Goal: Communication & Community: Participate in discussion

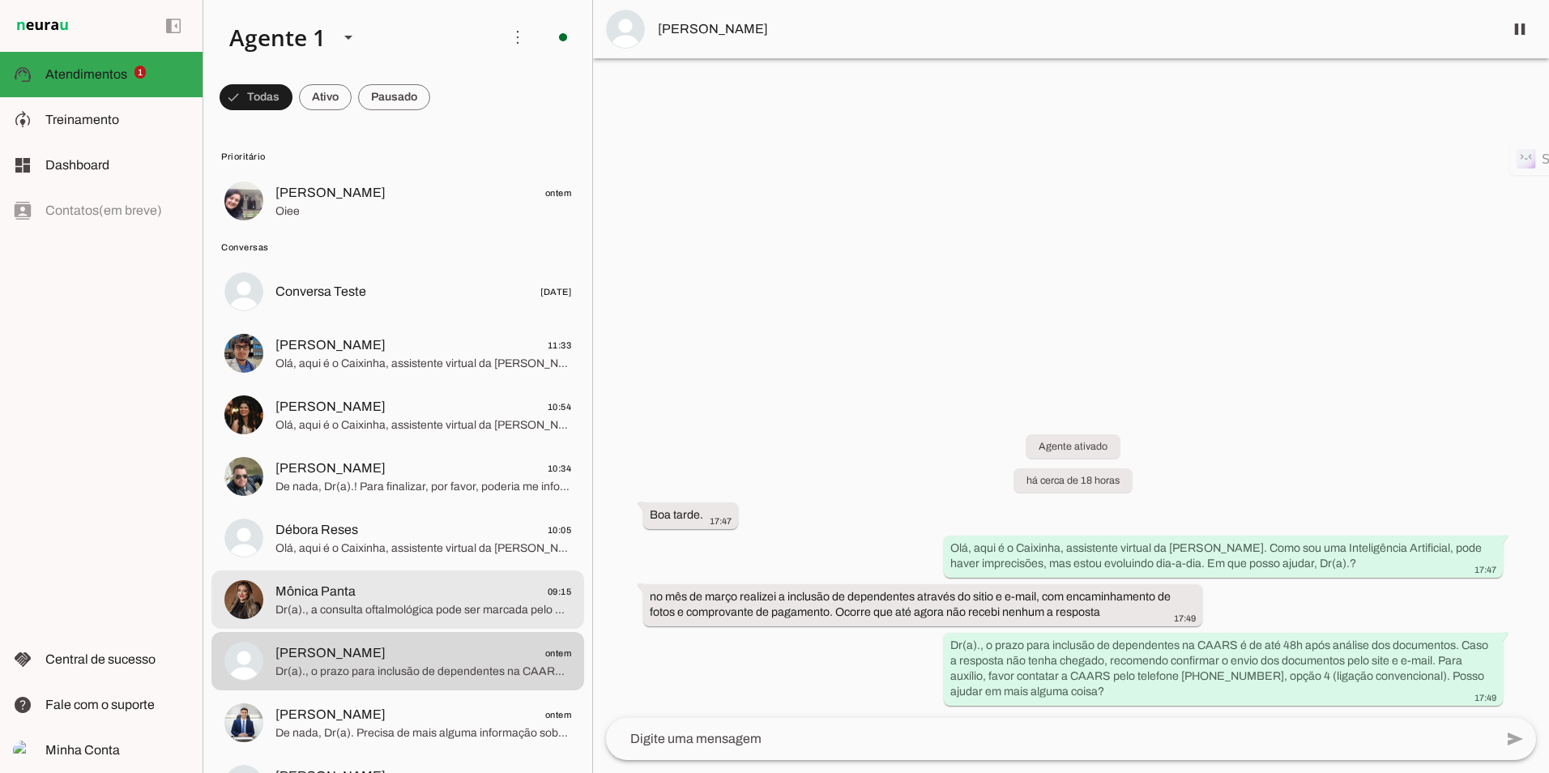
click at [359, 608] on span "Dr(a)., a consulta oftalmológica pode ser marcada pelo Centro de Saúde da CAARS…" at bounding box center [423, 610] width 296 height 16
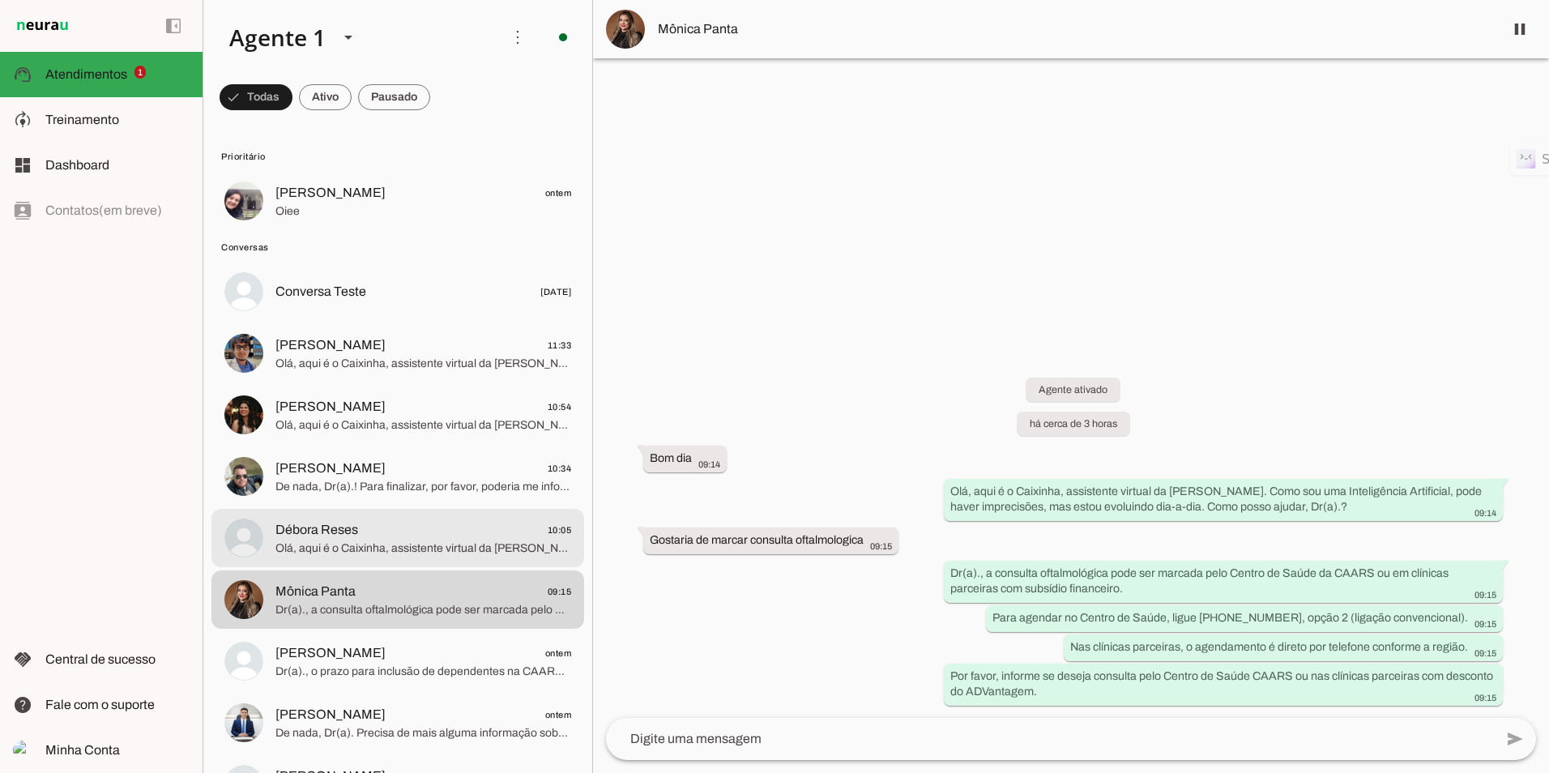
click at [348, 544] on span "Olá, aqui é o Caixinha, assistente virtual da [PERSON_NAME]. Como sou uma Intel…" at bounding box center [423, 548] width 296 height 16
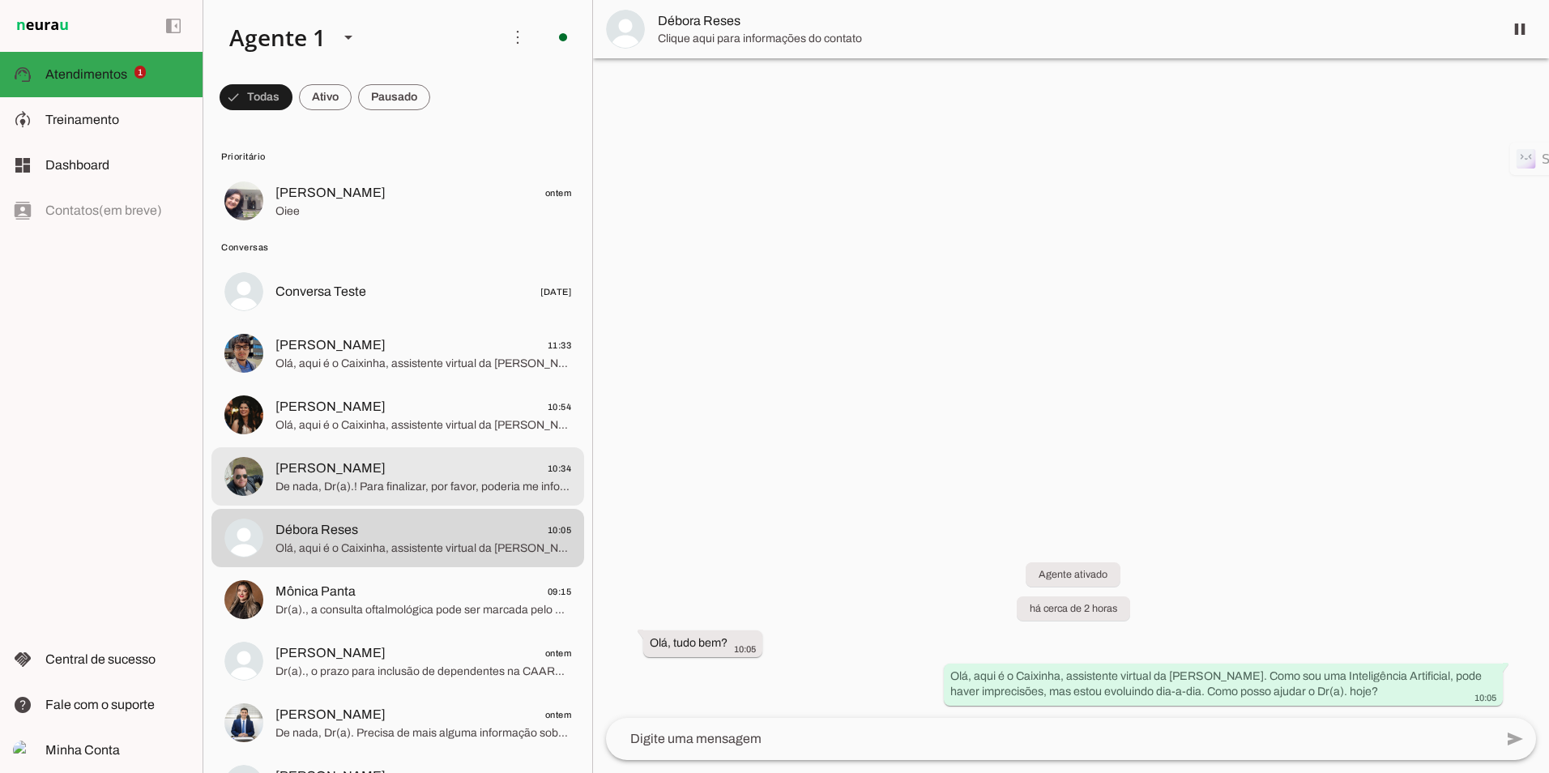
click at [314, 462] on span "[PERSON_NAME]" at bounding box center [330, 468] width 110 height 19
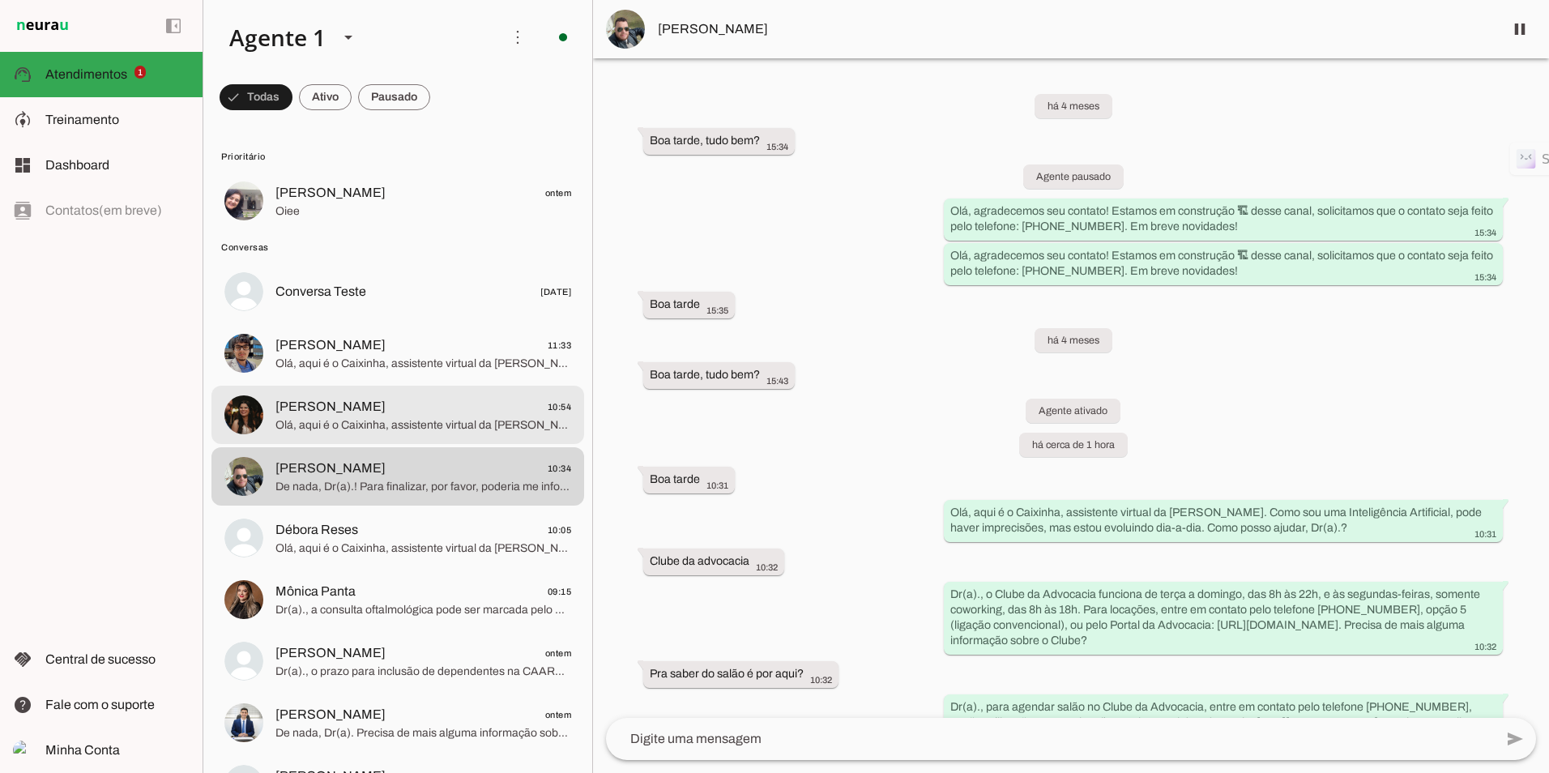
click at [392, 389] on md-item "[PERSON_NAME] 10:54 Olá, aqui é o Caixinha, assistente virtual da CAARS. Como s…" at bounding box center [397, 415] width 373 height 58
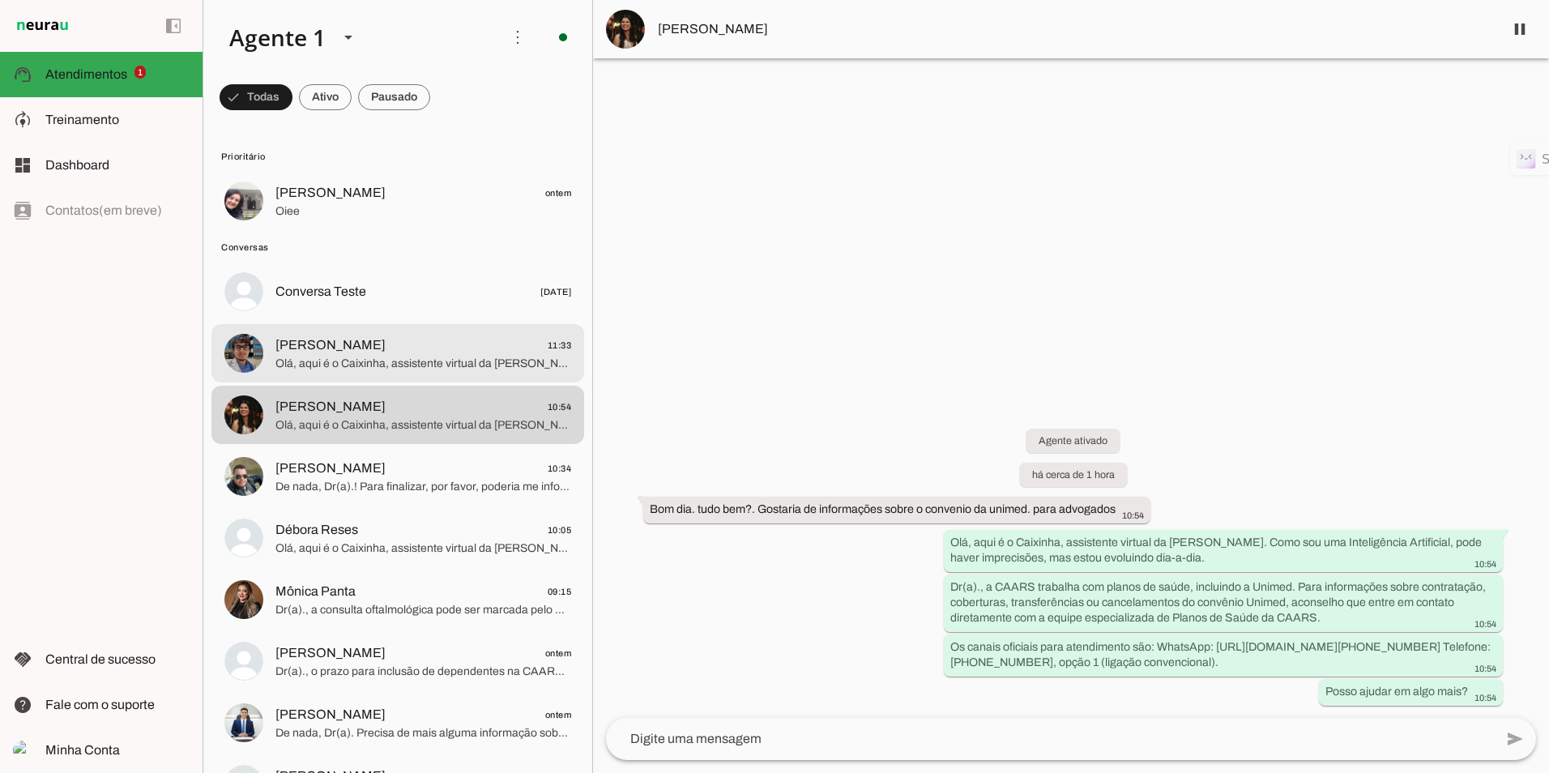
click at [356, 352] on span "[PERSON_NAME] 11:33" at bounding box center [423, 345] width 296 height 20
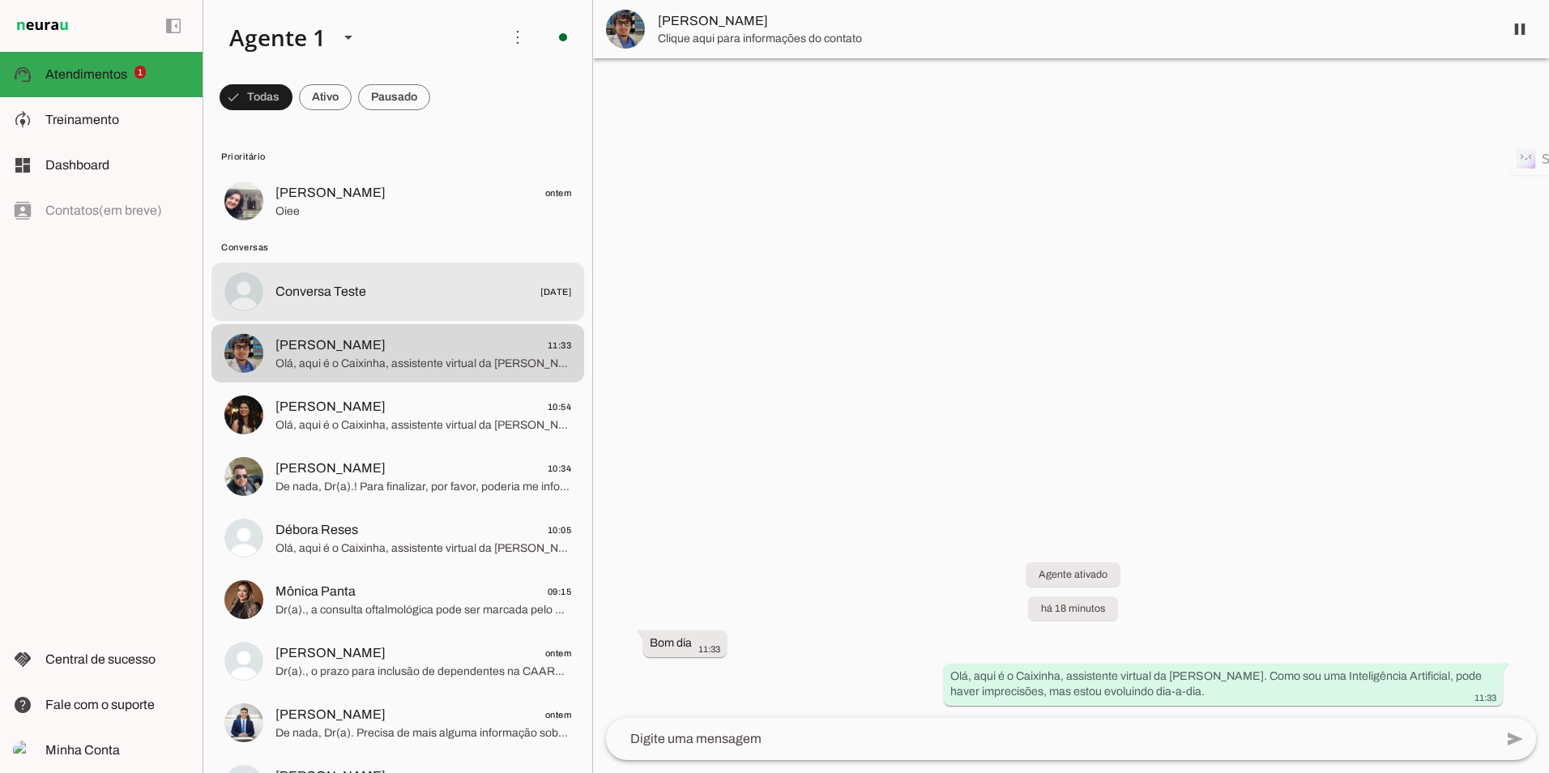
click at [301, 299] on span "Conversa Teste" at bounding box center [320, 291] width 91 height 19
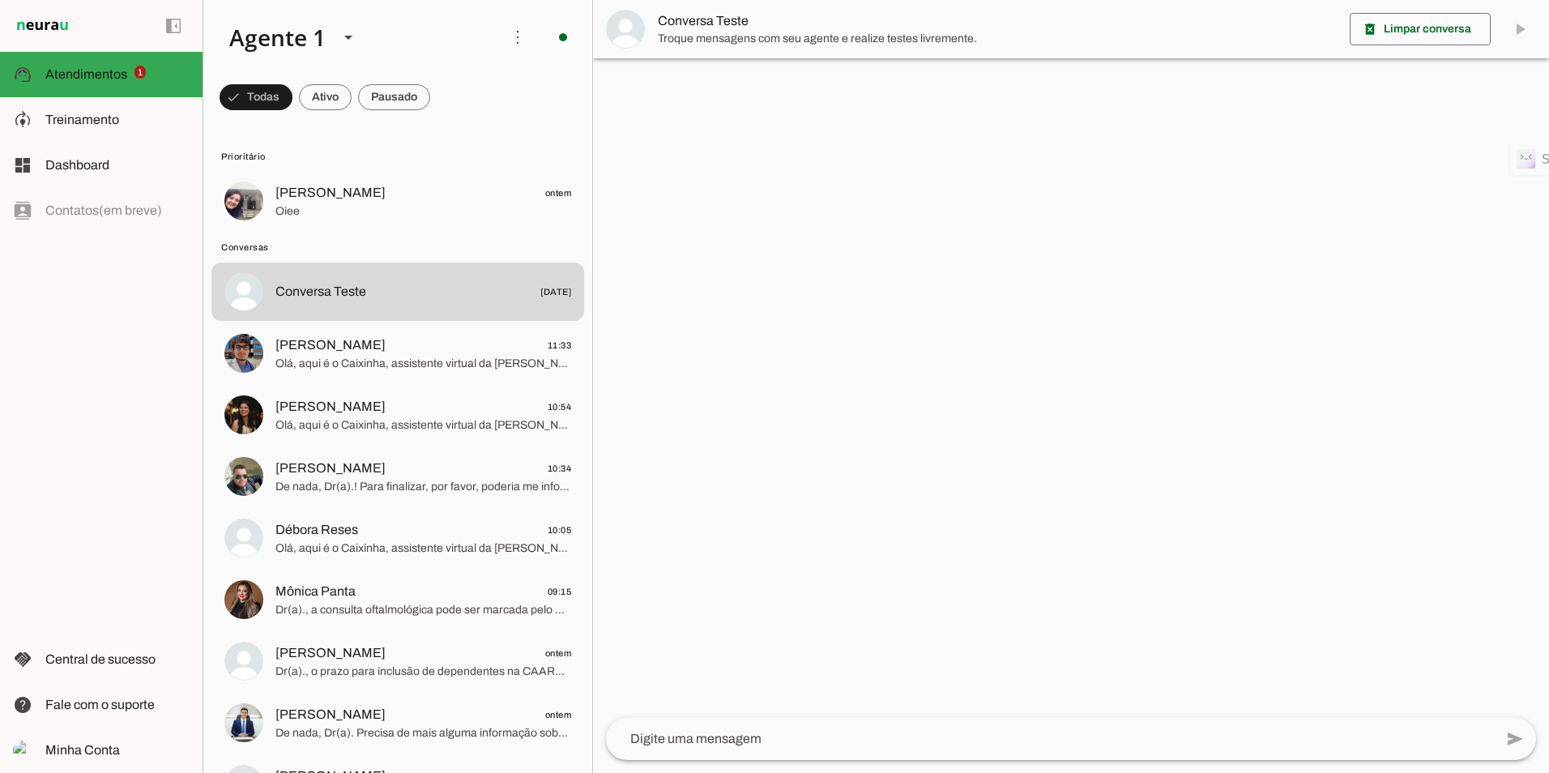
click at [733, 740] on textarea at bounding box center [1050, 738] width 888 height 19
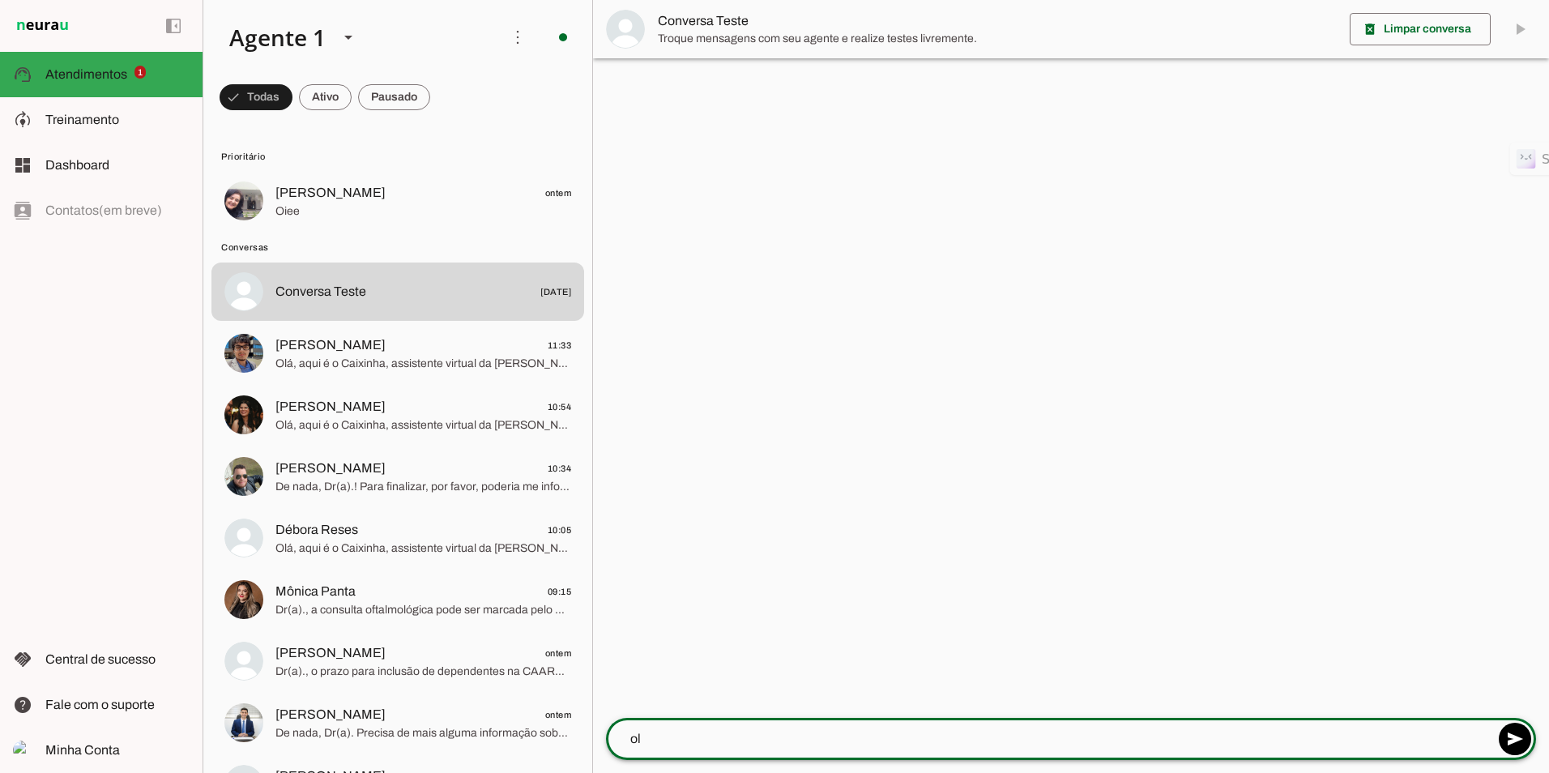
type textarea "olá"
